Goal: Communication & Community: Participate in discussion

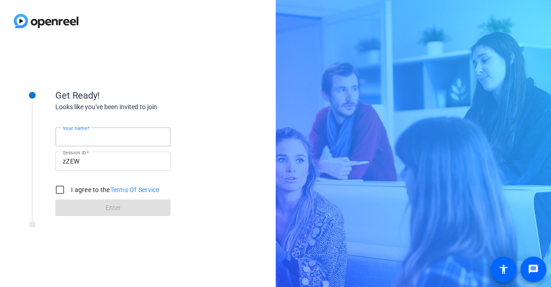
click at [114, 137] on input "Your name" at bounding box center [113, 137] width 101 height 11
type input "[PERSON_NAME]"
click at [63, 185] on input "I agree to the Terms Of Service" at bounding box center [60, 190] width 18 height 18
checkbox input "true"
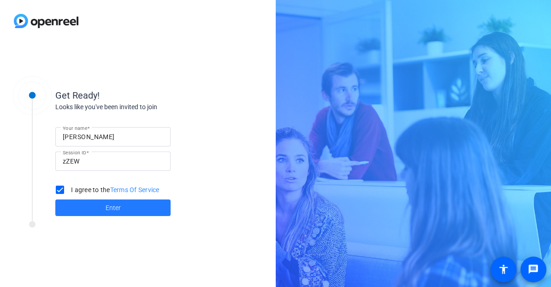
click at [96, 205] on span at bounding box center [112, 208] width 115 height 22
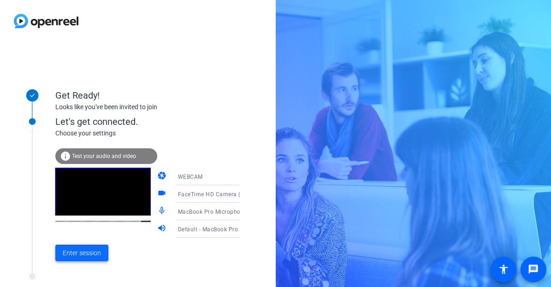
click at [93, 251] on span "Enter session" at bounding box center [82, 254] width 38 height 10
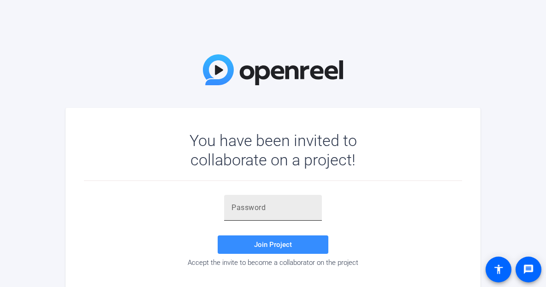
click at [272, 209] on input "text" at bounding box center [273, 208] width 83 height 11
paste input "-Sb5o4"
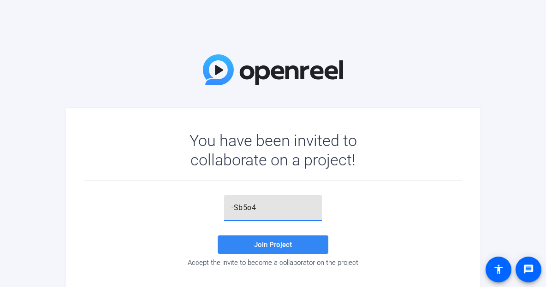
type input "-Sb5o4"
click at [270, 242] on span "Join Project" at bounding box center [273, 245] width 38 height 8
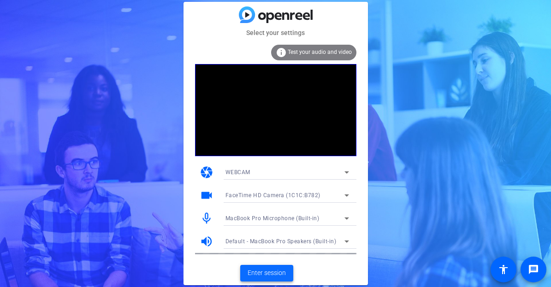
click at [269, 272] on span "Enter session" at bounding box center [267, 274] width 38 height 10
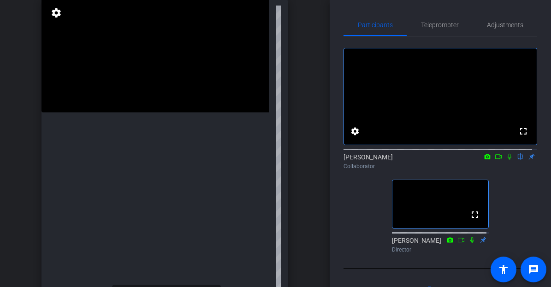
scroll to position [107, 0]
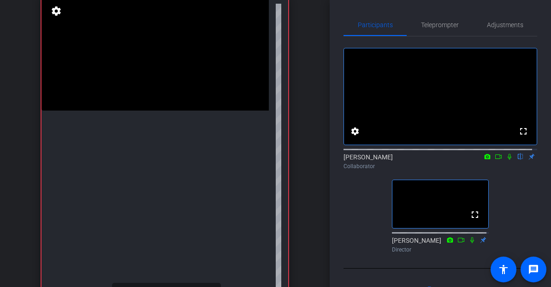
click at [506, 160] on icon at bounding box center [509, 157] width 7 height 6
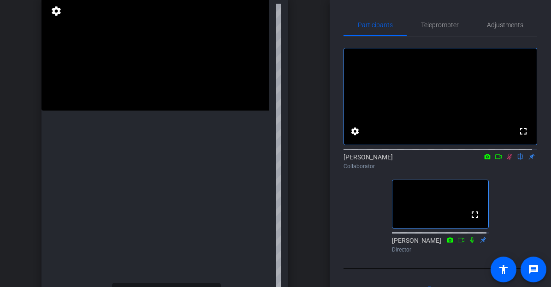
scroll to position [72, 0]
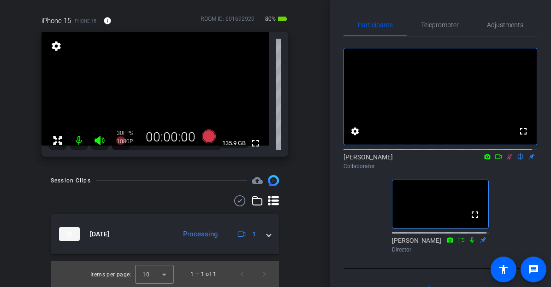
click at [506, 160] on icon at bounding box center [509, 157] width 7 height 6
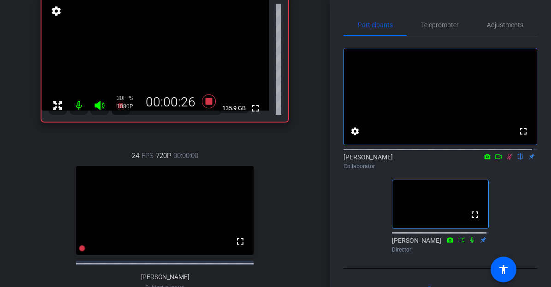
click at [508, 160] on icon at bounding box center [510, 157] width 5 height 6
click at [506, 160] on icon at bounding box center [509, 157] width 7 height 6
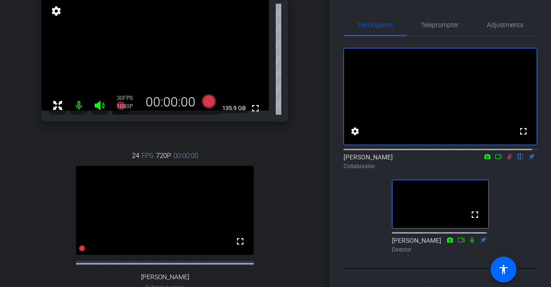
click at [508, 160] on icon at bounding box center [510, 157] width 5 height 6
click at [506, 160] on icon at bounding box center [509, 157] width 7 height 6
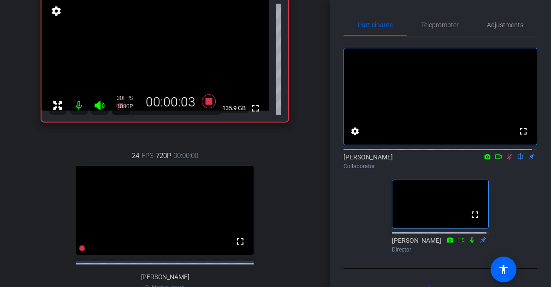
click at [508, 160] on icon at bounding box center [510, 157] width 5 height 6
click at [506, 160] on icon at bounding box center [509, 157] width 7 height 6
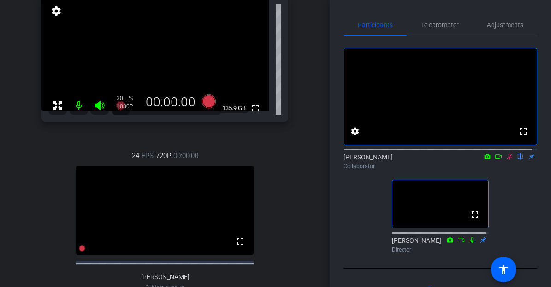
click at [506, 160] on icon at bounding box center [509, 157] width 7 height 6
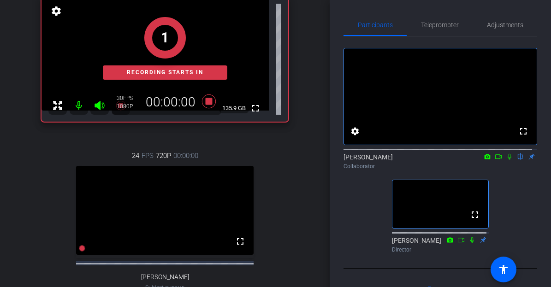
click at [508, 160] on icon at bounding box center [510, 157] width 4 height 6
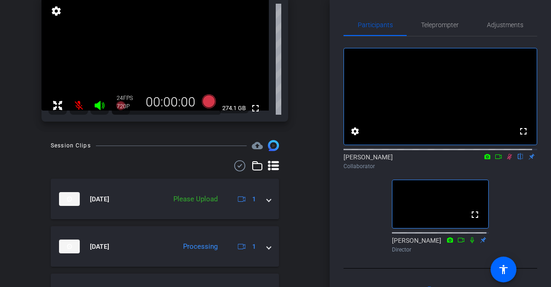
click at [508, 160] on icon at bounding box center [510, 157] width 5 height 6
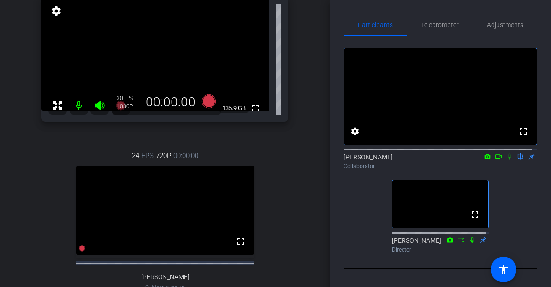
click at [508, 160] on icon at bounding box center [510, 157] width 4 height 6
click at [508, 160] on icon at bounding box center [510, 157] width 5 height 6
click at [508, 160] on icon at bounding box center [510, 157] width 4 height 6
click at [506, 160] on icon at bounding box center [509, 157] width 7 height 6
